Goal: Information Seeking & Learning: Learn about a topic

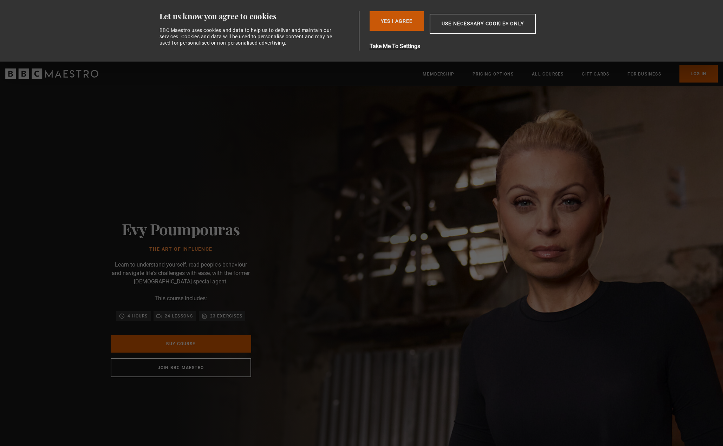
click at [392, 26] on button "Yes I Agree" at bounding box center [397, 21] width 54 height 20
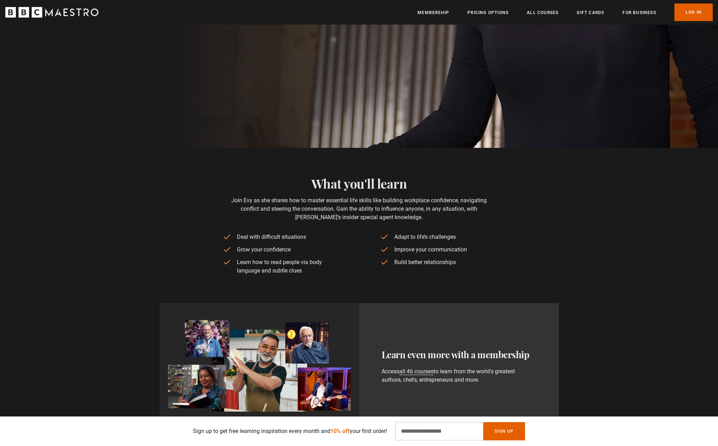
scroll to position [351, 0]
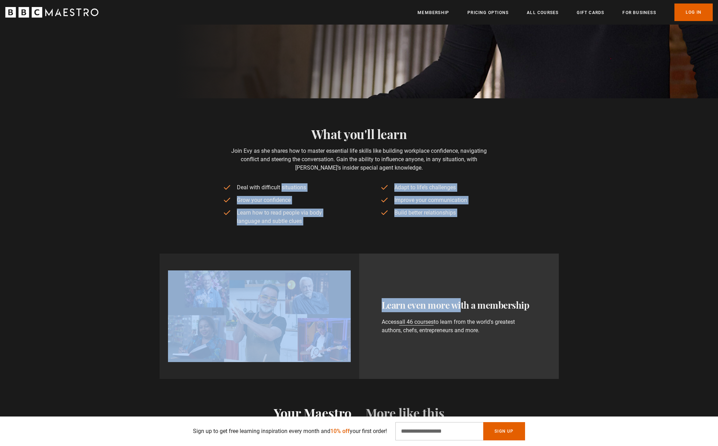
drag, startPoint x: 240, startPoint y: 188, endPoint x: 449, endPoint y: 219, distance: 212.1
click at [439, 223] on ul "Deal with difficult situations Grow your confidence Learn how to read people vi…" at bounding box center [359, 204] width 272 height 42
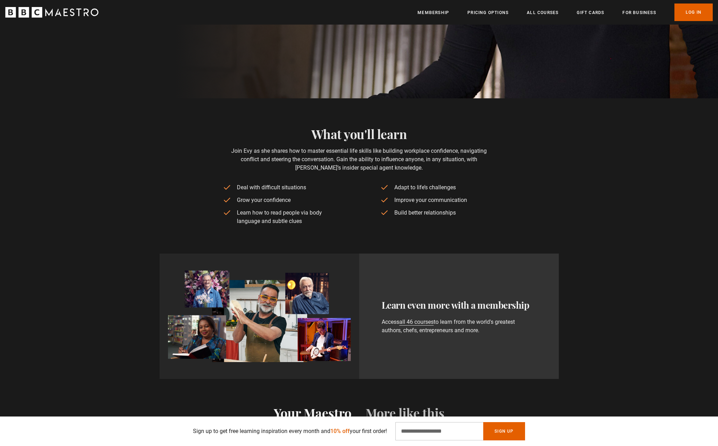
click at [486, 211] on li "Build better relationships" at bounding box center [437, 213] width 115 height 8
drag, startPoint x: 492, startPoint y: 217, endPoint x: 240, endPoint y: 142, distance: 263.2
click at [240, 142] on div "What you'll learn [PERSON_NAME] as she shares how to master essential life skil…" at bounding box center [359, 176] width 272 height 99
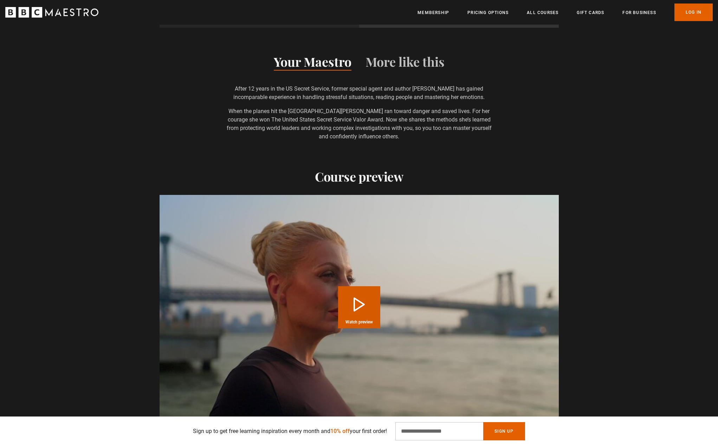
scroll to position [820, 0]
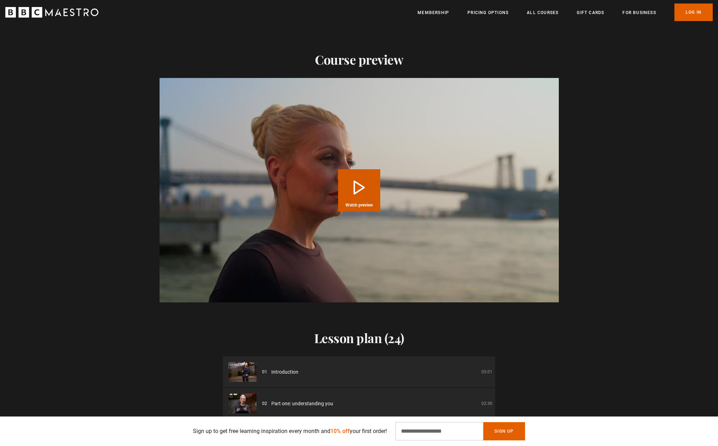
click at [365, 199] on button "Play Course overview for The Art of Influence with [PERSON_NAME] Watch preview" at bounding box center [359, 190] width 42 height 42
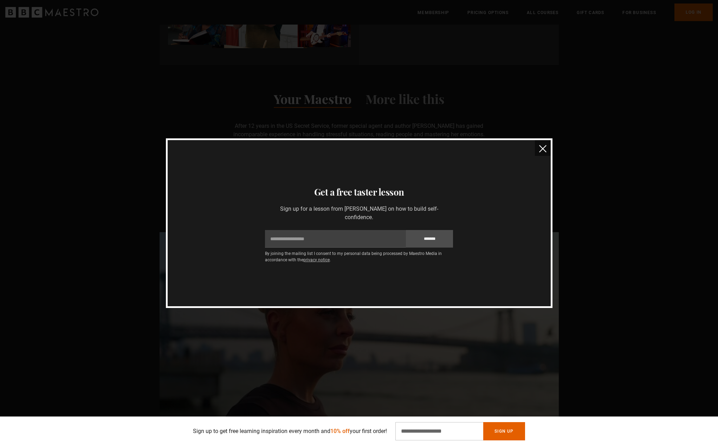
scroll to position [351, 0]
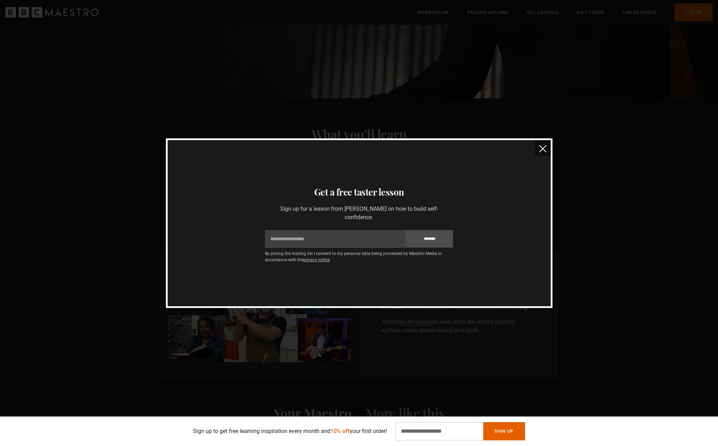
click at [538, 146] on button "close" at bounding box center [543, 148] width 16 height 16
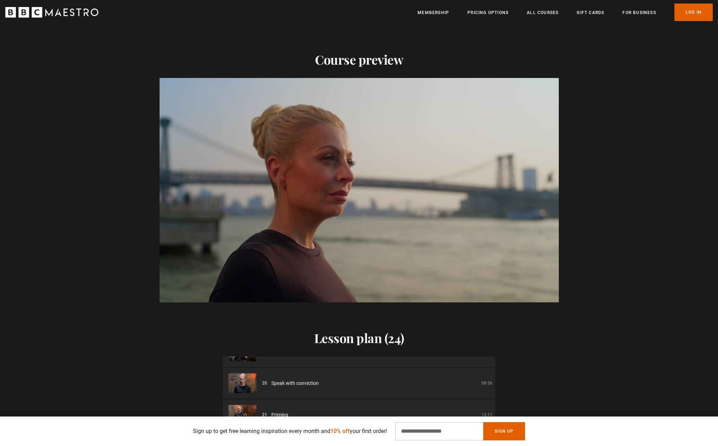
scroll to position [0, 1565]
